Goal: Transaction & Acquisition: Purchase product/service

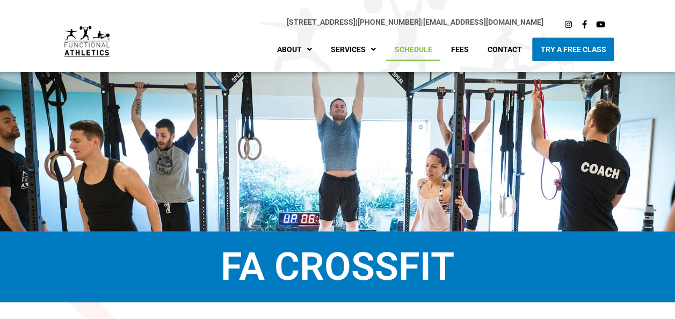
click at [413, 49] on link "Schedule" at bounding box center [413, 50] width 54 height 24
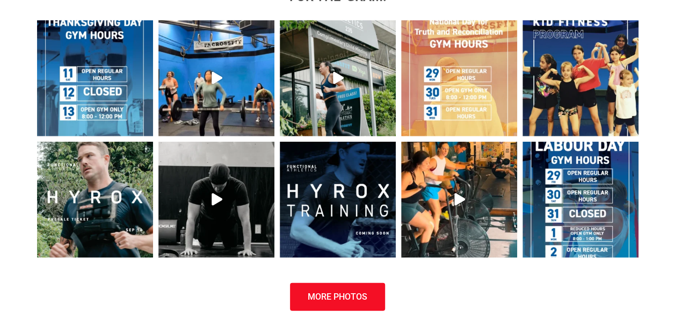
scroll to position [1137, 0]
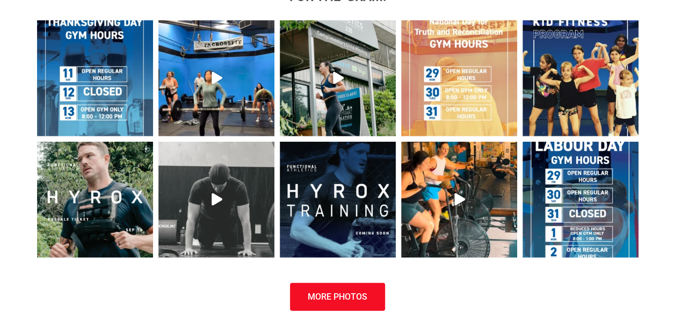
click at [226, 197] on img at bounding box center [216, 200] width 116 height 116
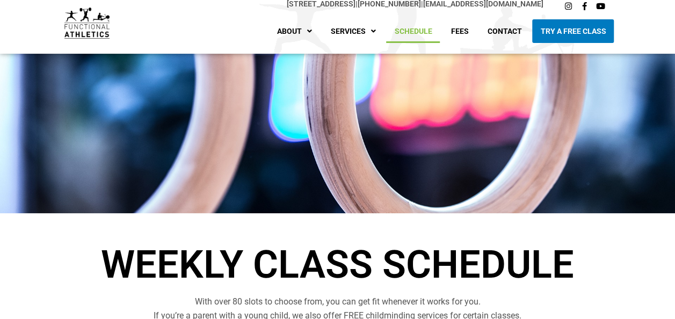
scroll to position [18, 0]
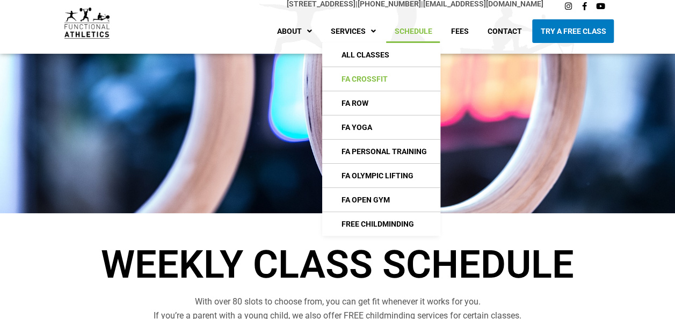
click at [379, 80] on link "FA CrossFIt" at bounding box center [381, 79] width 118 height 24
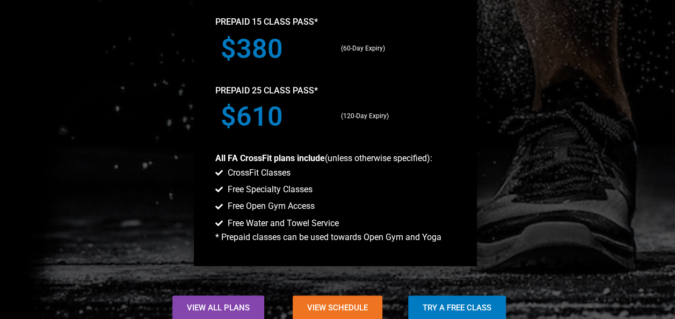
scroll to position [913, 0]
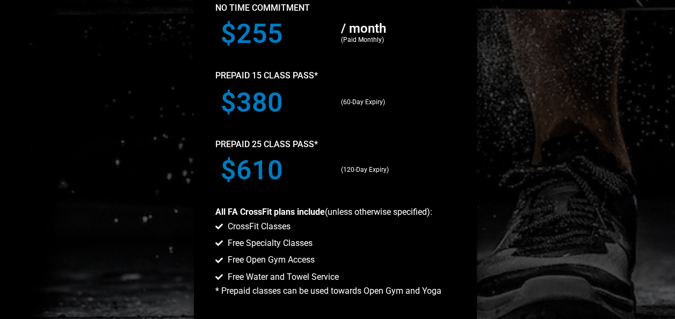
click at [450, 144] on p "Prepaid 25 Class Pass*" at bounding box center [335, 144] width 240 height 14
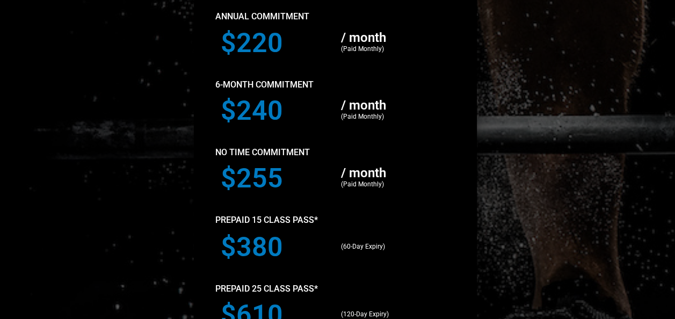
scroll to position [752, 0]
